Goal: Communication & Community: Ask a question

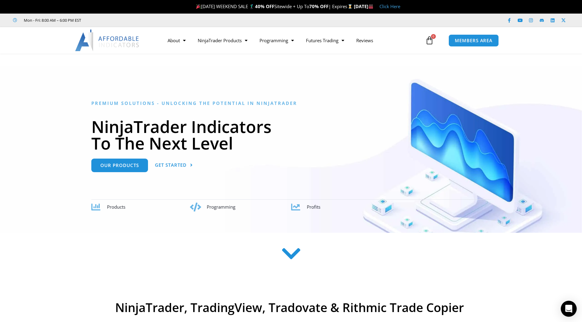
click at [571, 307] on icon "Open Intercom Messenger" at bounding box center [568, 309] width 7 height 8
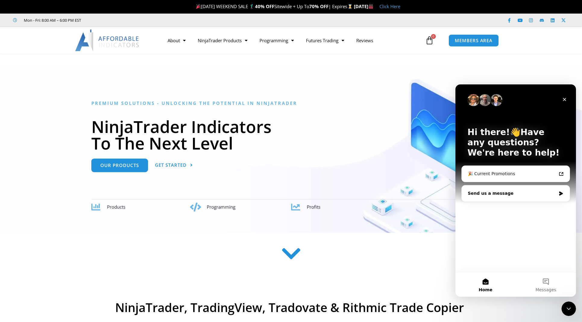
click at [502, 193] on div "Send us a message" at bounding box center [512, 193] width 88 height 6
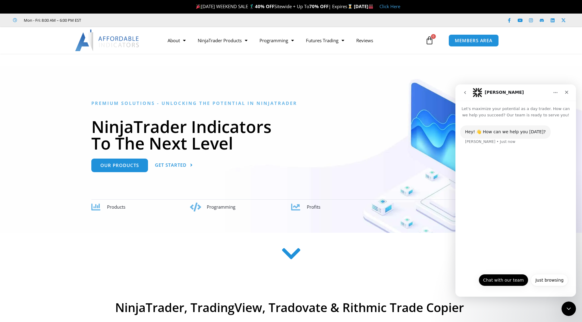
click at [508, 280] on button "Chat with our team" at bounding box center [504, 280] width 50 height 12
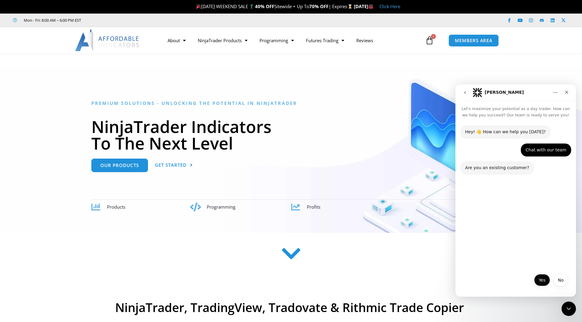
click at [538, 279] on button "Yes" at bounding box center [542, 280] width 16 height 12
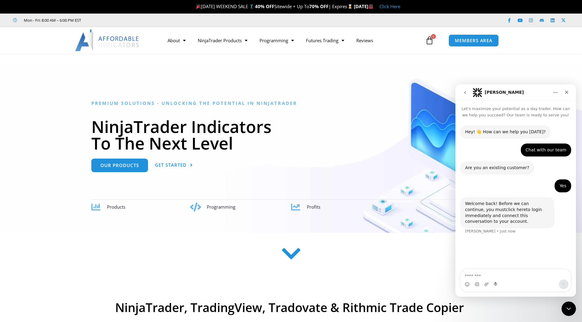
click at [506, 211] on link "click here" at bounding box center [516, 209] width 20 height 5
click at [468, 41] on span "MEMBERS AREA" at bounding box center [473, 40] width 41 height 5
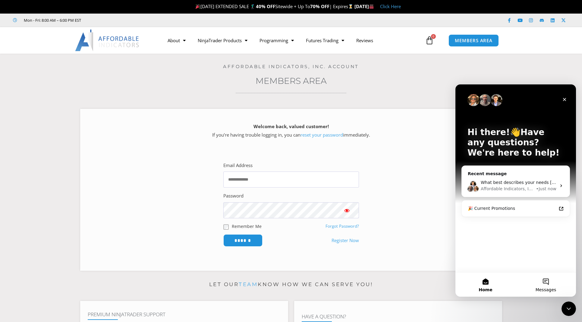
click at [548, 290] on span "Messages" at bounding box center [546, 290] width 21 height 4
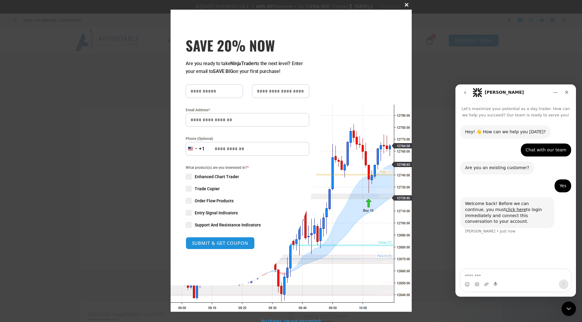
click at [407, 5] on span at bounding box center [407, 5] width 10 height 4
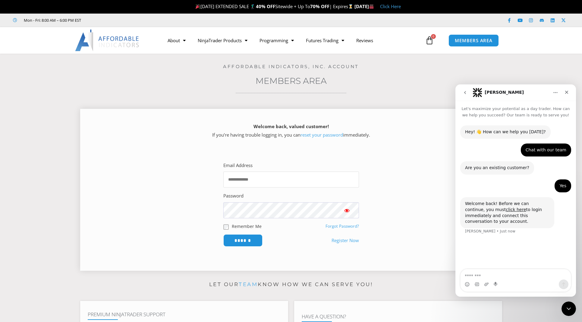
type input "**********"
drag, startPoint x: 259, startPoint y: 188, endPoint x: 264, endPoint y: 179, distance: 10.2
click at [259, 188] on form "**********" at bounding box center [291, 204] width 136 height 86
click at [264, 179] on input "**********" at bounding box center [291, 179] width 136 height 16
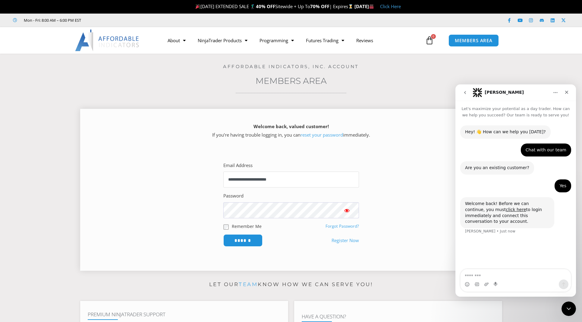
click at [264, 179] on input "**********" at bounding box center [291, 179] width 136 height 16
click at [243, 239] on input "******" at bounding box center [242, 240] width 39 height 12
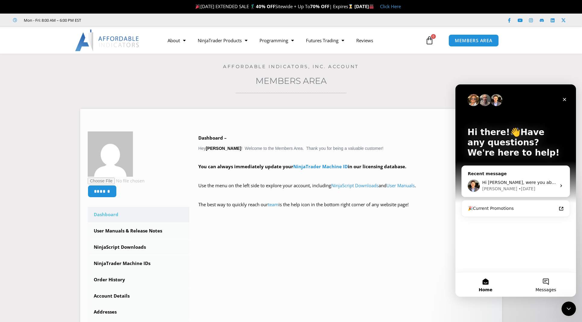
click at [541, 283] on button "Messages" at bounding box center [546, 284] width 60 height 24
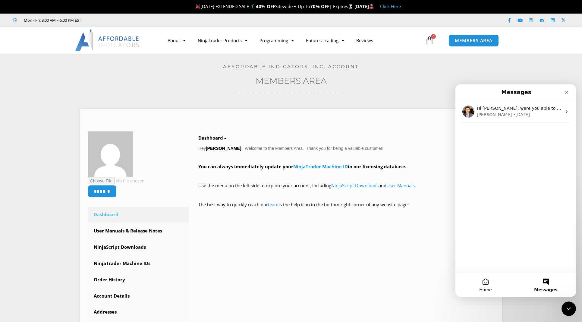
click at [486, 284] on button "Home" at bounding box center [485, 284] width 60 height 24
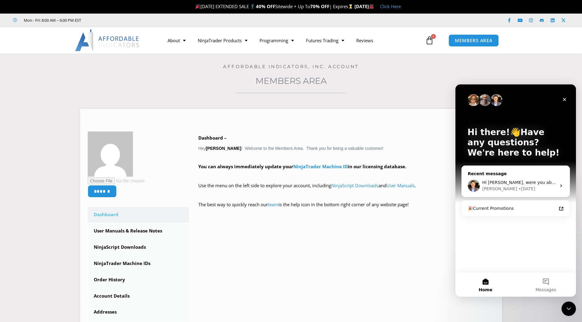
click at [508, 174] on div "Recent message" at bounding box center [516, 174] width 96 height 6
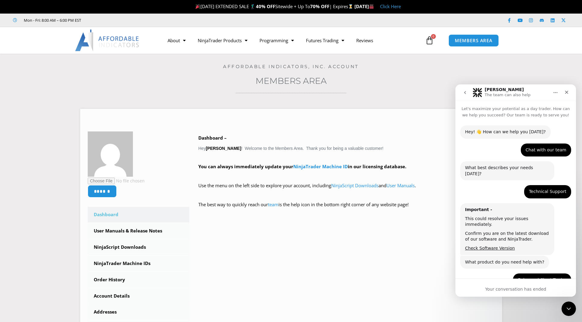
scroll to position [464, 0]
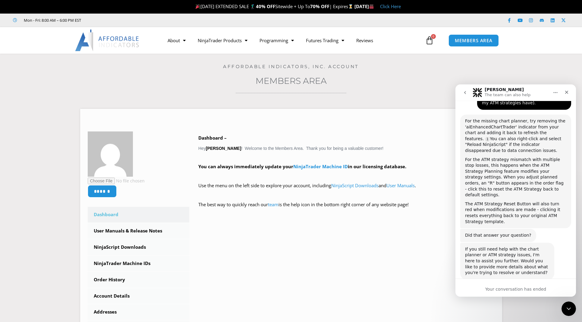
click at [463, 93] on icon "go back" at bounding box center [465, 92] width 5 height 5
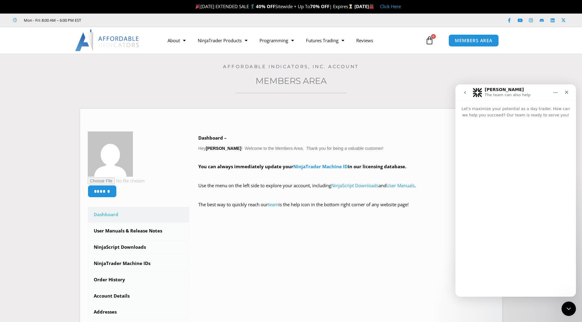
scroll to position [0, 0]
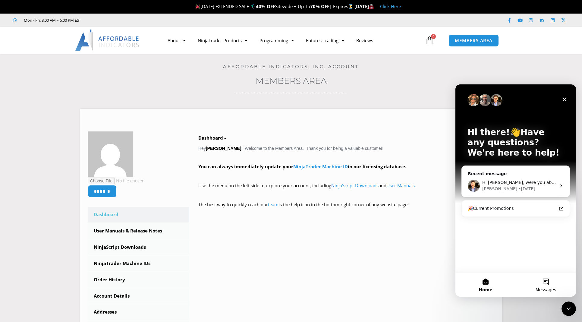
click at [542, 284] on button "Messages" at bounding box center [546, 284] width 60 height 24
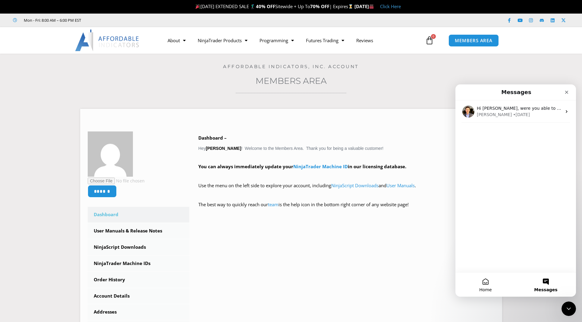
click at [488, 288] on span "Home" at bounding box center [485, 290] width 12 height 4
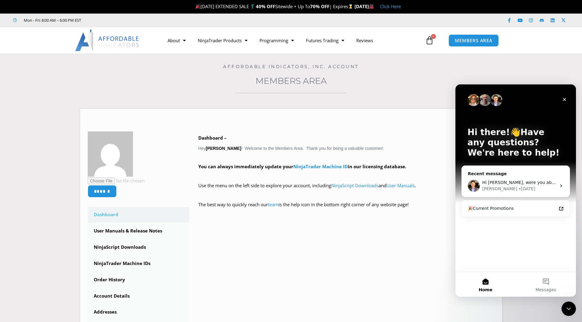
click at [488, 288] on span "Home" at bounding box center [486, 290] width 14 height 4
click at [487, 288] on span "Home" at bounding box center [486, 290] width 14 height 4
click at [546, 306] on section "****** Dashboard Subscriptions User Manuals & Release Notes NinjaScript Downloa…" at bounding box center [291, 232] width 552 height 265
click at [566, 308] on icon "Close Intercom Messenger" at bounding box center [567, 307] width 7 height 7
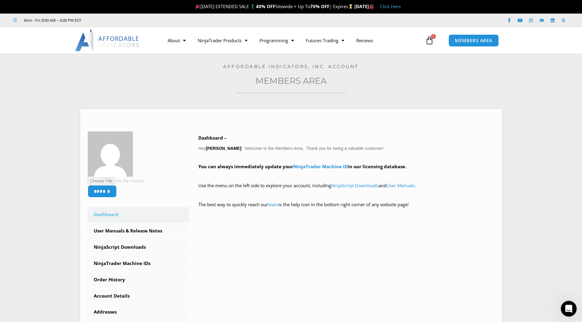
click at [566, 308] on icon "Open Intercom Messenger" at bounding box center [568, 308] width 10 height 10
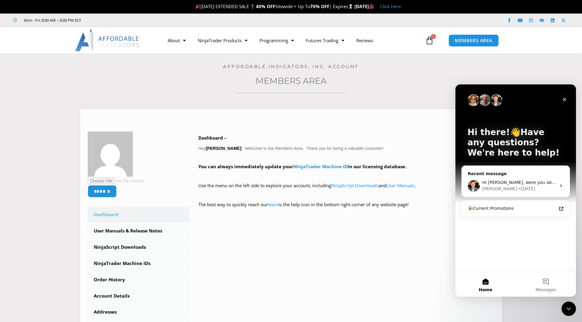
drag, startPoint x: 561, startPoint y: 99, endPoint x: 1016, endPoint y: 183, distance: 463.2
click at [561, 99] on div "Close" at bounding box center [564, 99] width 11 height 11
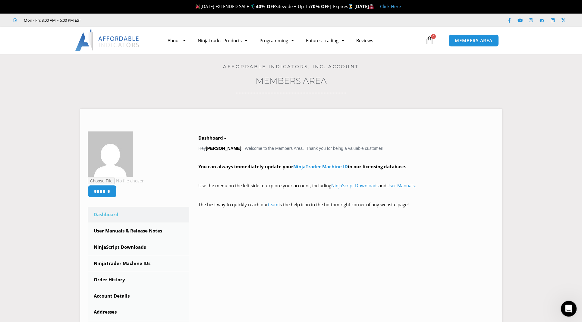
click at [562, 310] on div "Open Intercom Messenger" at bounding box center [568, 308] width 20 height 20
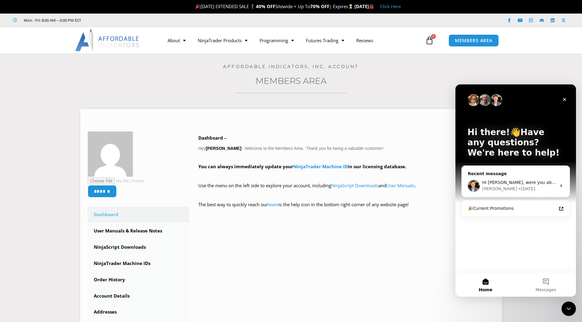
click at [504, 141] on p "Hi there!👋Have any questions? We're here to help!" at bounding box center [515, 142] width 96 height 31
click at [527, 139] on p "Hi there!👋Have any questions? We're here to help!" at bounding box center [515, 142] width 96 height 31
click at [539, 285] on button "Messages" at bounding box center [546, 284] width 60 height 24
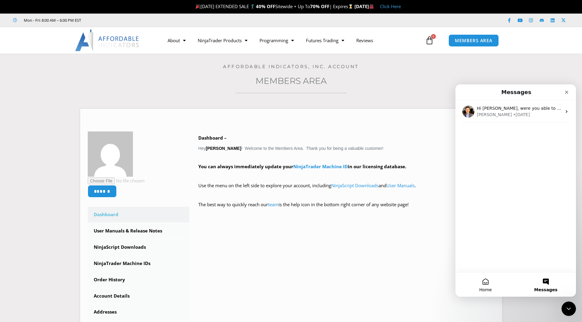
click at [490, 283] on button "Home" at bounding box center [485, 284] width 60 height 24
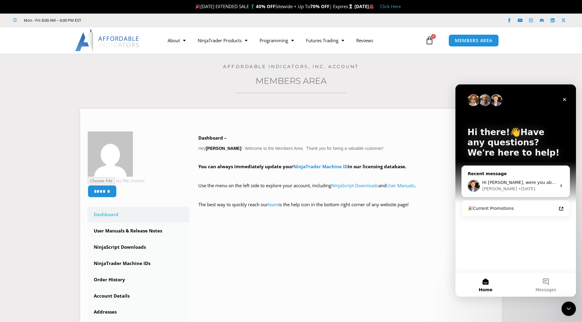
click at [492, 190] on div "David" at bounding box center [499, 189] width 35 height 6
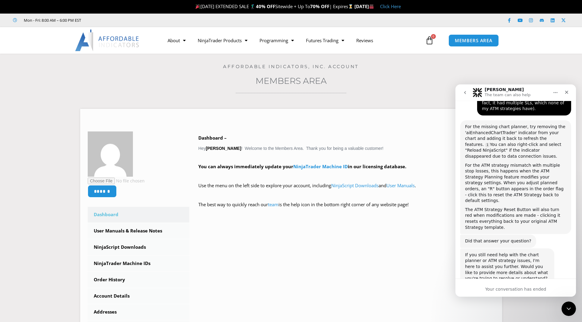
scroll to position [464, 0]
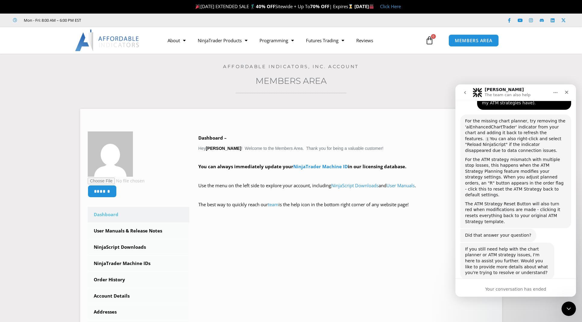
click at [498, 288] on div "Your conversation has ended" at bounding box center [515, 289] width 121 height 6
click at [553, 92] on button "Home" at bounding box center [555, 92] width 11 height 11
click at [464, 92] on icon "go back" at bounding box center [465, 92] width 5 height 5
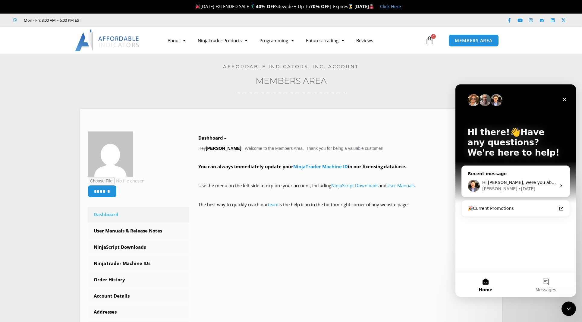
scroll to position [0, 0]
click at [504, 178] on div "Hi Garrett, were you able to figure this out? David • 6d ago" at bounding box center [516, 186] width 108 height 22
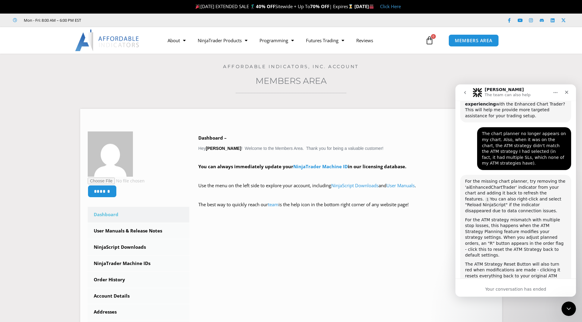
scroll to position [464, 0]
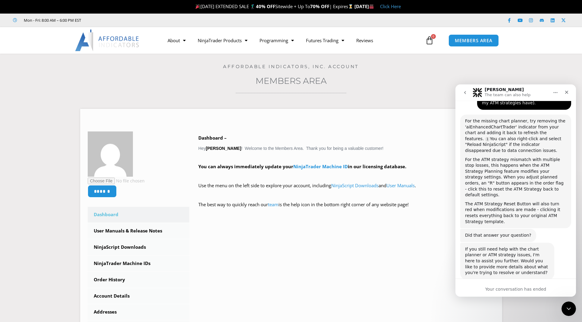
click at [495, 96] on p "The team can also help" at bounding box center [508, 95] width 46 height 6
click at [495, 94] on p "The team can also help" at bounding box center [508, 95] width 46 height 6
click at [494, 91] on h1 "Solomon" at bounding box center [504, 89] width 39 height 5
click at [479, 93] on img "Intercom messenger" at bounding box center [478, 93] width 10 height 10
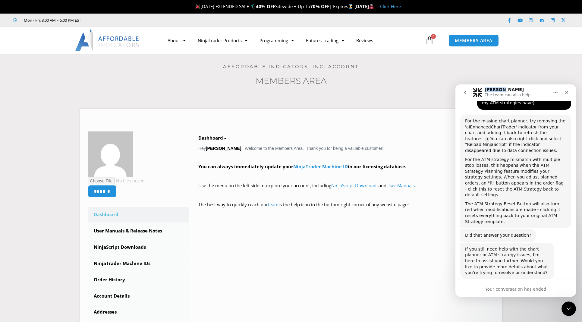
click at [479, 93] on img "Intercom messenger" at bounding box center [478, 93] width 10 height 10
click at [463, 91] on icon "go back" at bounding box center [465, 92] width 5 height 5
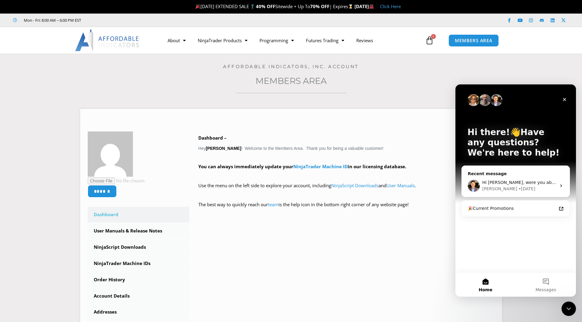
scroll to position [0, 0]
click at [513, 204] on div "🎉Current Promotions" at bounding box center [515, 208] width 103 height 11
click at [549, 279] on button "Messages" at bounding box center [546, 284] width 60 height 24
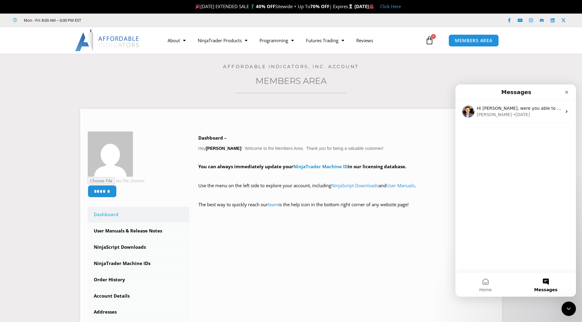
click at [549, 279] on button "Messages" at bounding box center [546, 284] width 60 height 24
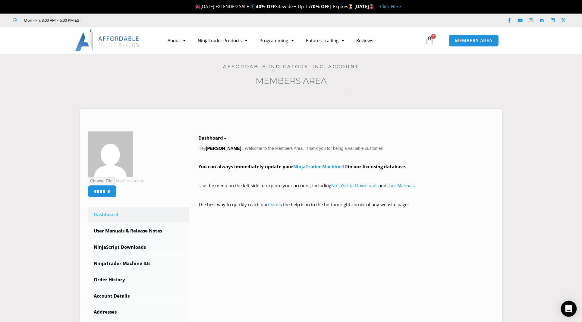
click at [564, 307] on div "Open Intercom Messenger" at bounding box center [569, 309] width 16 height 16
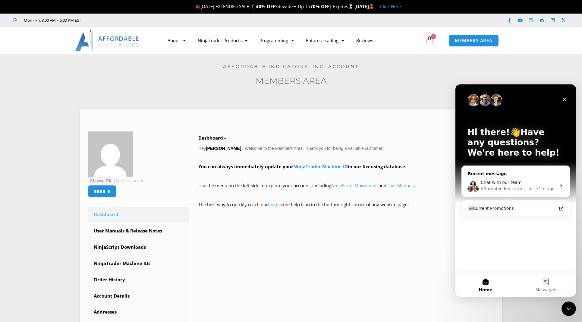
click at [514, 181] on span "Chat with our team" at bounding box center [501, 182] width 41 height 5
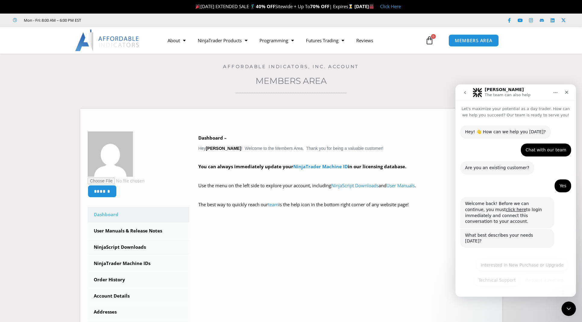
scroll to position [7, 0]
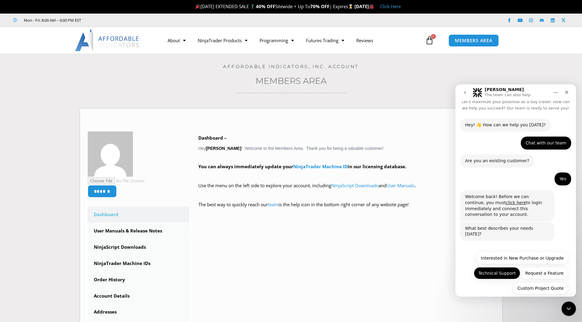
click at [506, 267] on button "Technical Support" at bounding box center [497, 273] width 46 height 12
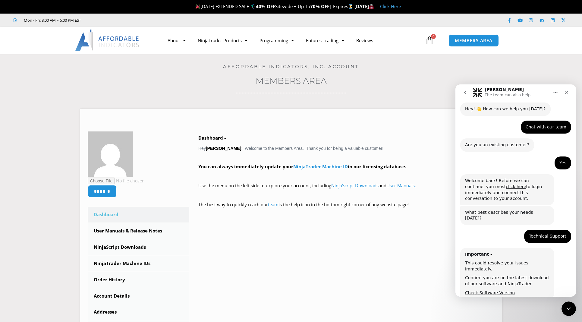
scroll to position [73, 0]
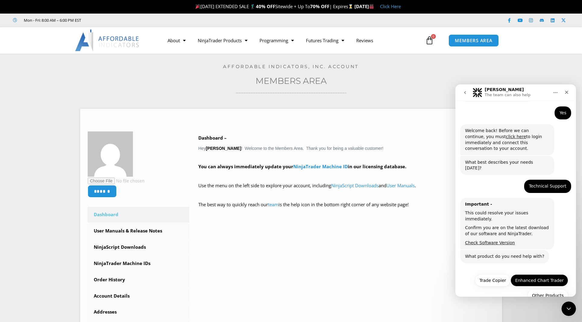
click at [532, 274] on button "Enhanced Chart Trader" at bounding box center [540, 280] width 58 height 12
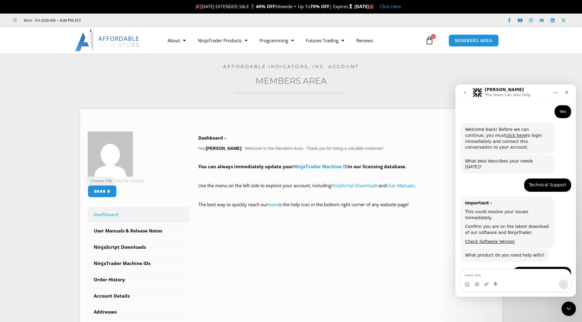
scroll to position [123, 0]
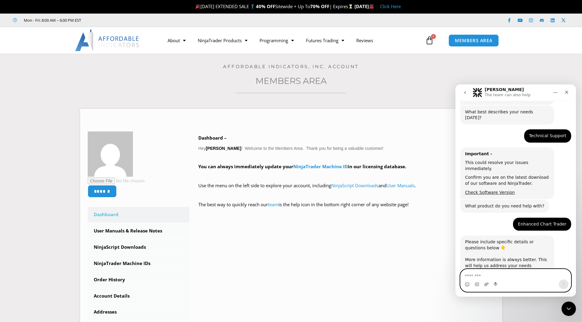
click at [486, 285] on icon "Upload attachment" at bounding box center [486, 284] width 5 height 5
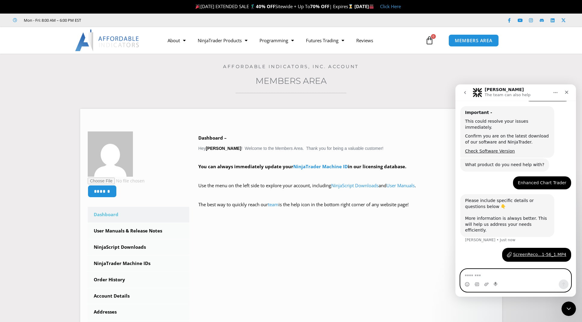
scroll to position [162, 0]
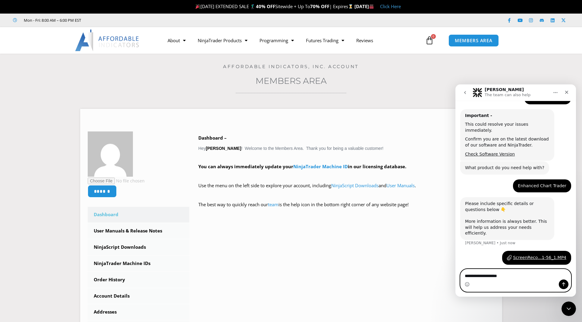
type textarea "**********"
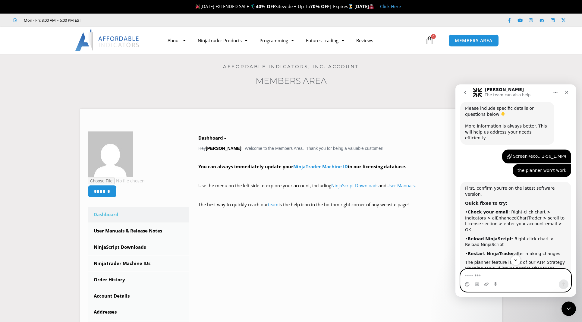
scroll to position [289, 0]
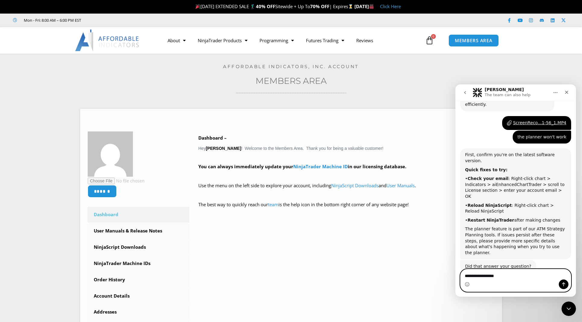
type textarea "**********"
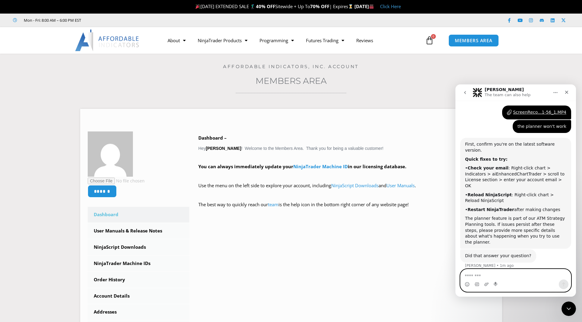
scroll to position [302, 0]
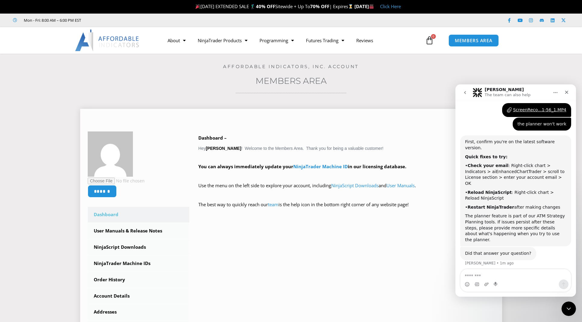
click at [338, 220] on div "****** Dashboard Subscriptions User Manuals & Release Notes NinjaScript Downloa…" at bounding box center [291, 241] width 407 height 221
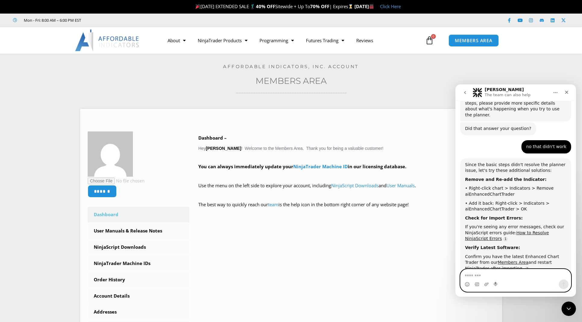
click at [482, 275] on textarea "Message…" at bounding box center [516, 274] width 110 height 10
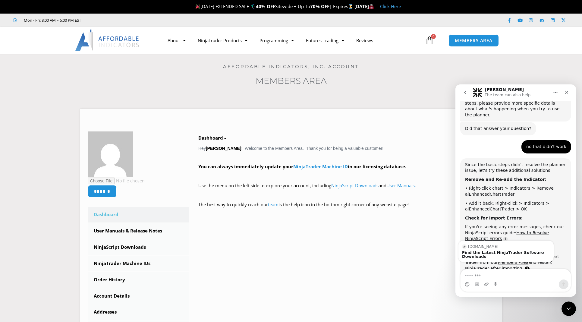
click at [525, 266] on link "Source reference 135036382:" at bounding box center [527, 268] width 5 height 5
click at [503, 250] on div "Find the Latest NinjaTrader Software Downloads" at bounding box center [506, 254] width 88 height 8
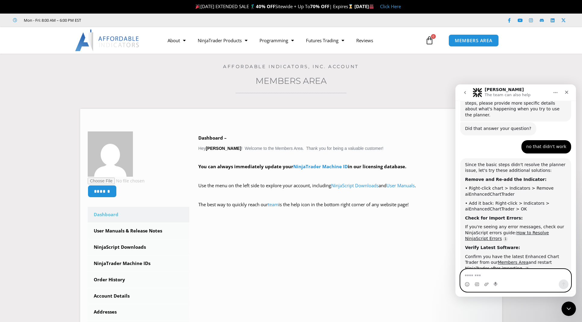
click at [485, 273] on textarea "Message…" at bounding box center [516, 274] width 110 height 10
type textarea "**********"
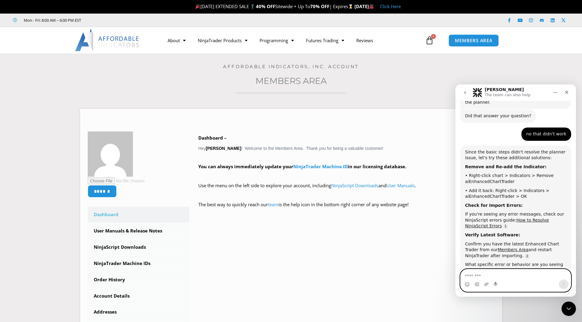
scroll to position [459, 0]
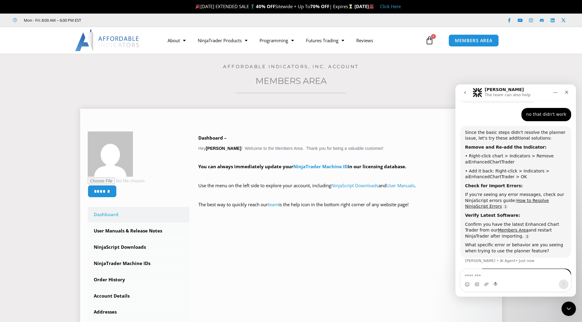
click at [368, 212] on p "The best way to quickly reach our team is the help icon in the bottom right cor…" at bounding box center [346, 208] width 296 height 17
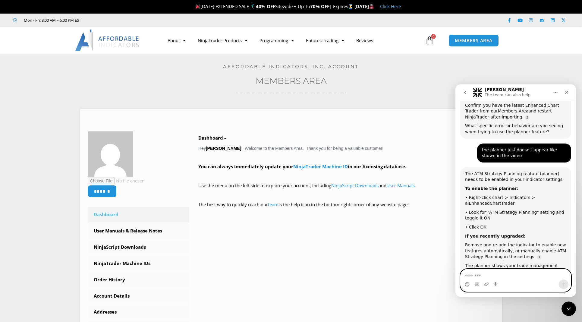
click at [524, 273] on textarea "Message…" at bounding box center [516, 274] width 110 height 10
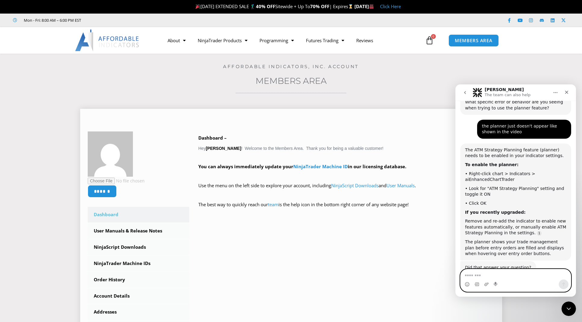
scroll to position [596, 0]
